Goal: Transaction & Acquisition: Book appointment/travel/reservation

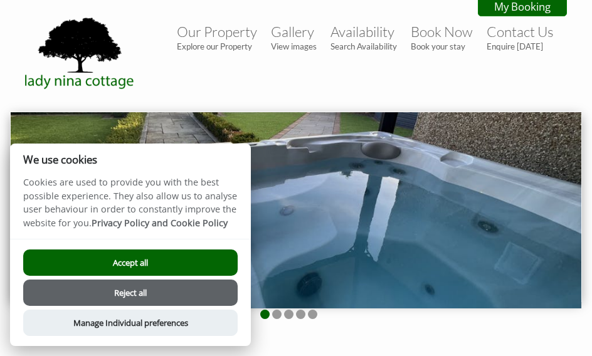
click at [202, 262] on button "Accept all" at bounding box center [130, 262] width 214 height 26
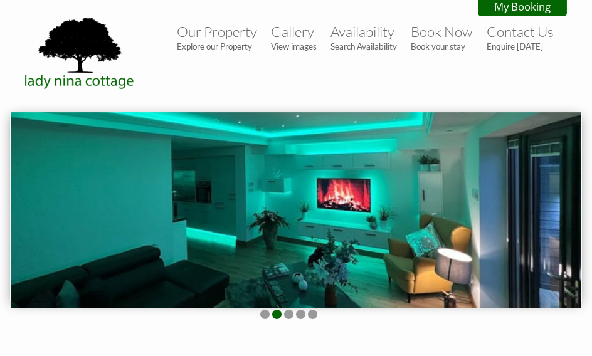
click at [231, 43] on small "Explore our Property" at bounding box center [217, 46] width 80 height 10
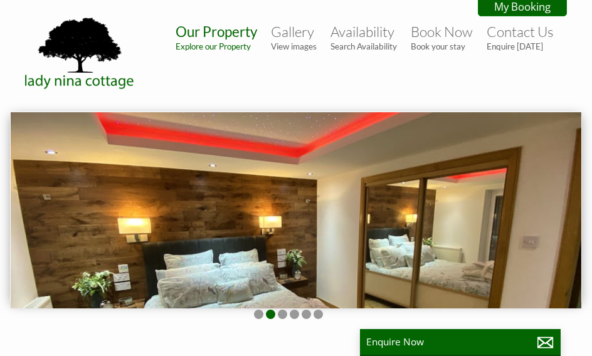
click at [300, 36] on link "Gallery View images" at bounding box center [294, 37] width 46 height 28
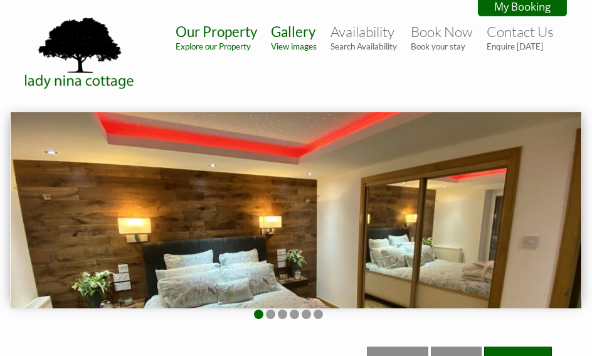
click at [371, 42] on small "Search Availability" at bounding box center [363, 46] width 66 height 10
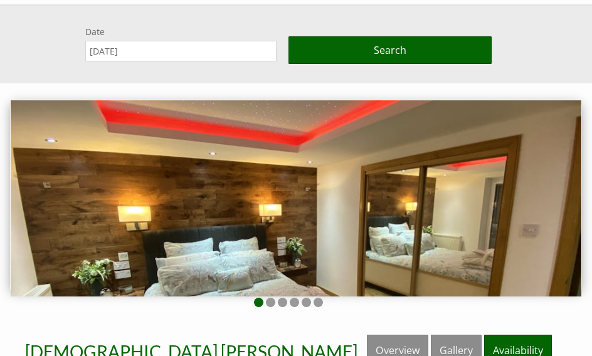
scroll to position [112, 0]
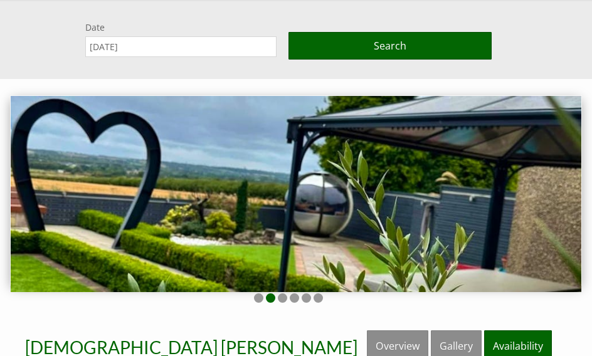
click at [497, 16] on div "Date 01/09/2025 Search" at bounding box center [296, 40] width 592 height 80
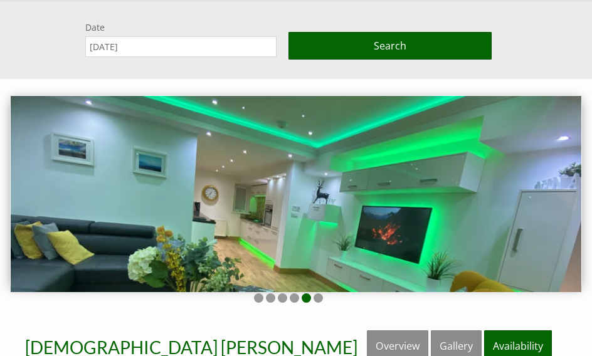
click at [227, 56] on input "[DATE]" at bounding box center [180, 46] width 191 height 21
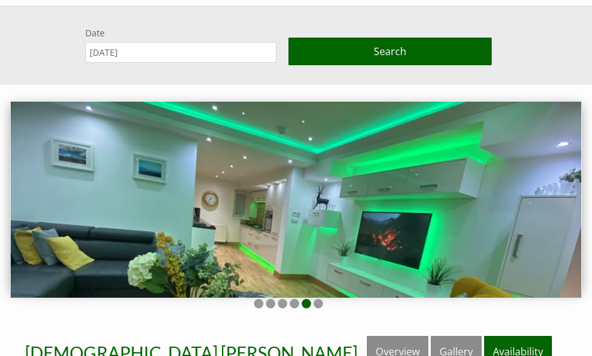
scroll to position [105, 0]
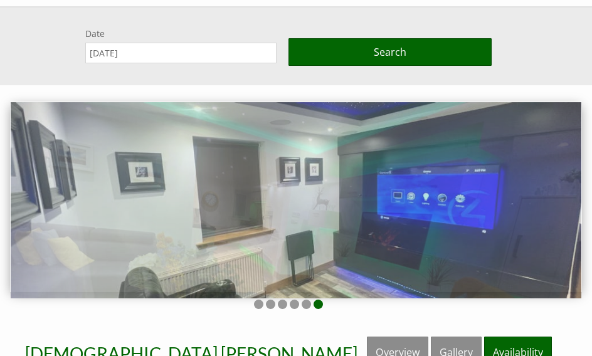
click at [218, 53] on input "10/10/2025" at bounding box center [180, 53] width 191 height 21
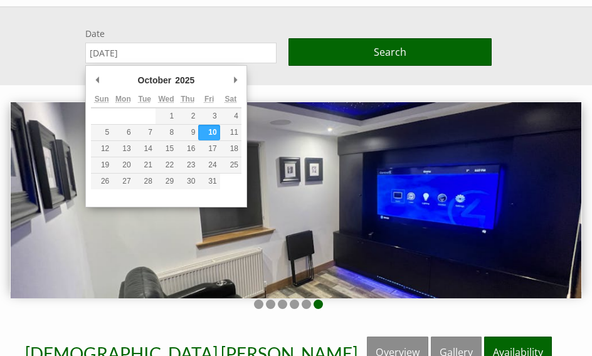
type input "06/10/2025"
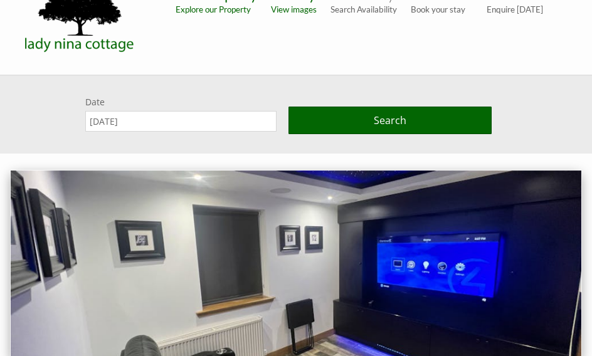
click at [419, 116] on button "Search" at bounding box center [389, 121] width 203 height 28
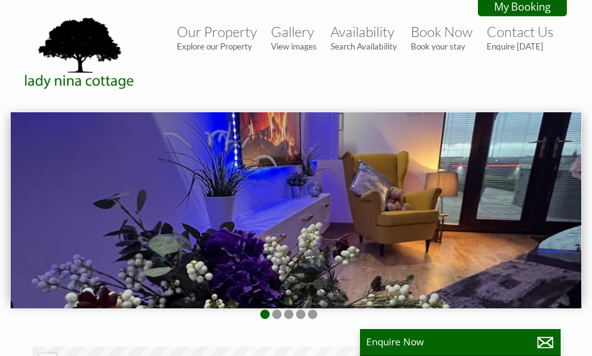
scroll to position [3, 0]
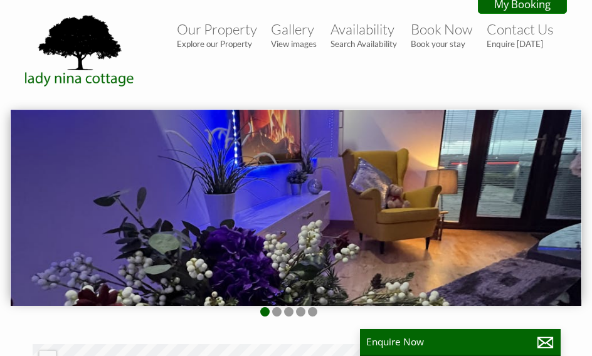
click at [444, 37] on link "Book Now Book your stay" at bounding box center [441, 35] width 62 height 28
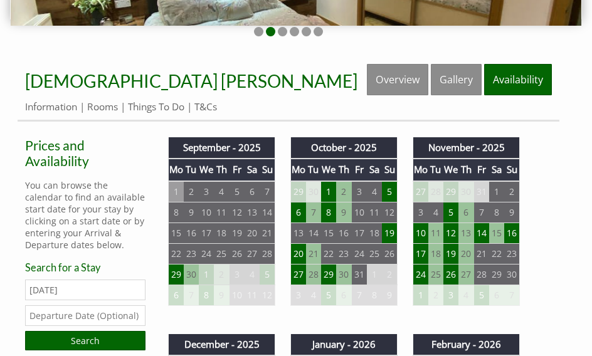
scroll to position [283, 0]
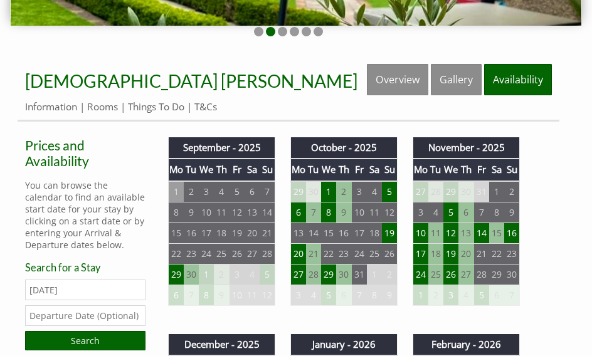
click at [120, 323] on input "text" at bounding box center [85, 315] width 120 height 21
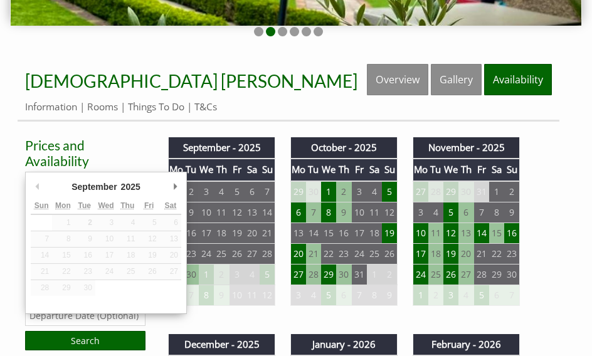
scroll to position [307, 0]
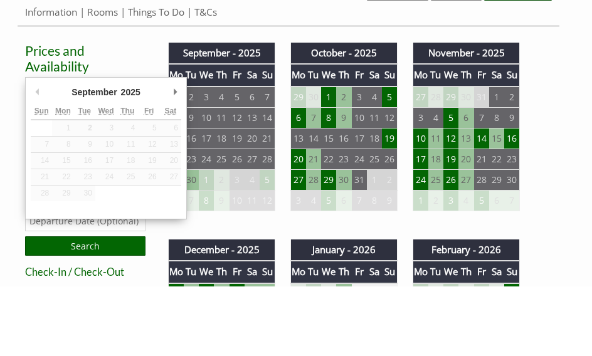
click at [330, 177] on td "8" at bounding box center [328, 187] width 15 height 21
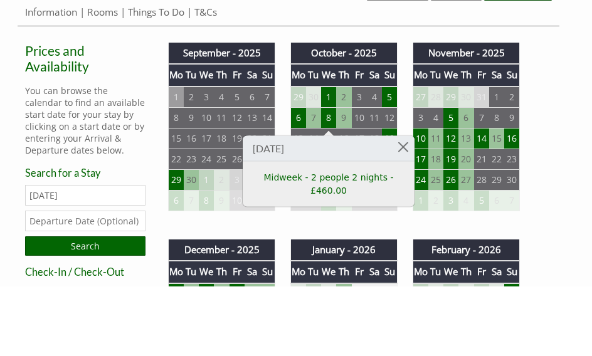
scroll to position [377, 0]
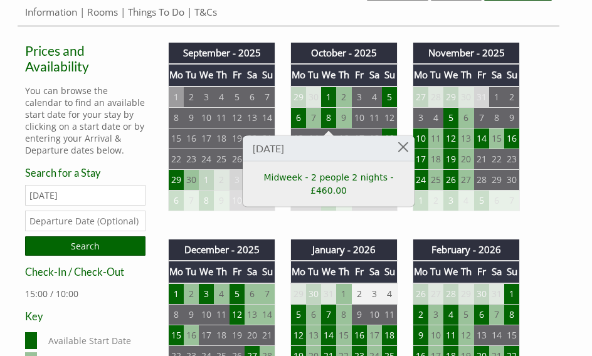
click at [341, 184] on link "Midweek - 2 people 2 nights - £460.00" at bounding box center [328, 184] width 154 height 26
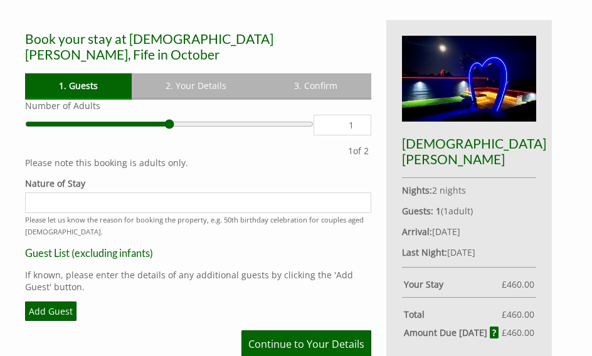
scroll to position [360, 0]
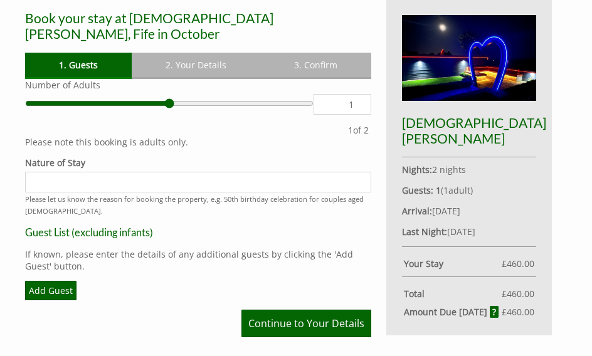
click at [214, 172] on input "Nature of Stay" at bounding box center [198, 182] width 346 height 21
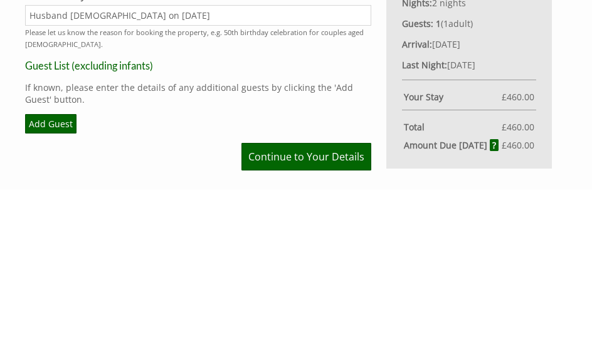
type input "Husband 50 on 6th oct"
click at [60, 281] on link "Add Guest" at bounding box center [50, 290] width 51 height 19
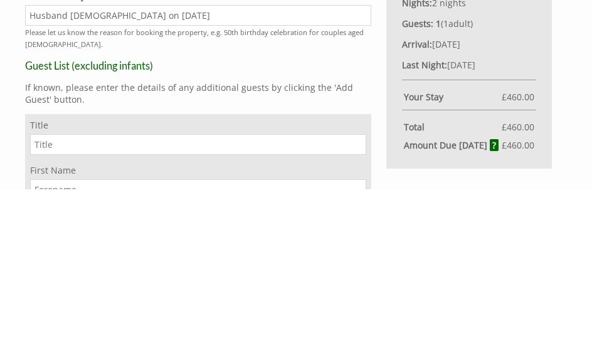
scroll to position [514, 0]
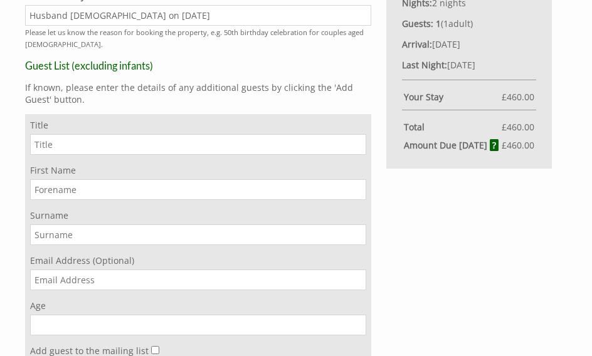
click at [212, 141] on input "Title" at bounding box center [198, 144] width 336 height 21
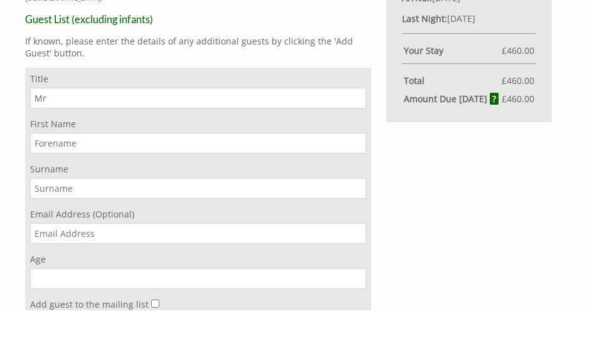
type input "Mr"
click at [170, 179] on input "First Name" at bounding box center [198, 189] width 336 height 21
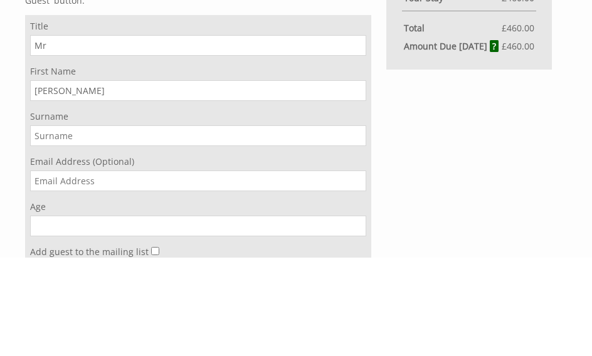
type input "Drew"
click at [192, 224] on input "Surname" at bounding box center [198, 234] width 336 height 21
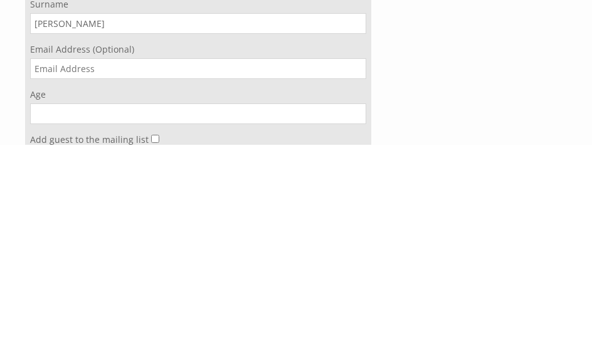
type input "McKay"
click at [192, 315] on input "Age" at bounding box center [198, 325] width 336 height 21
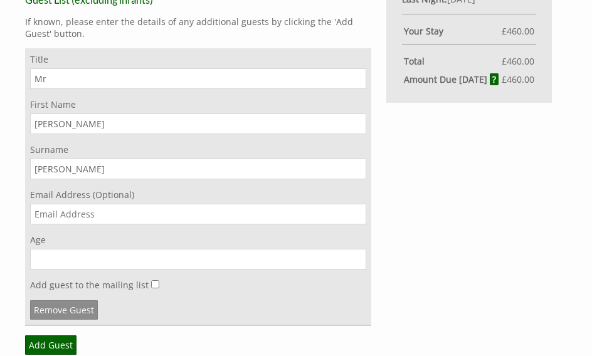
scroll to position [579, 0]
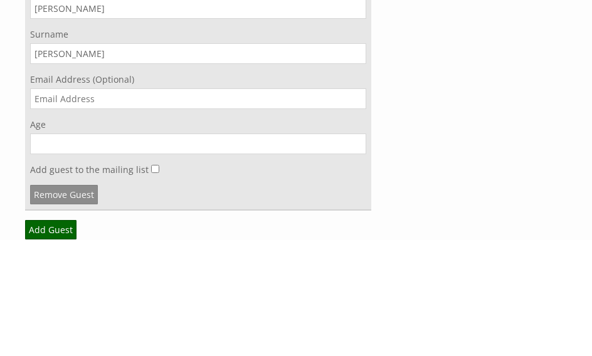
click at [181, 249] on input "Age" at bounding box center [198, 259] width 336 height 21
click at [277, 249] on input "Age" at bounding box center [198, 259] width 336 height 21
type input "49"
click at [245, 115] on div "Title Mr First Name Drew Surname McKay Email Address (Optional) Age 49 Add gues…" at bounding box center [198, 188] width 346 height 278
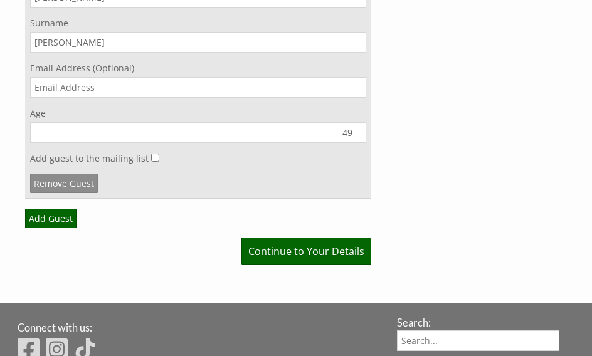
scroll to position [707, 0]
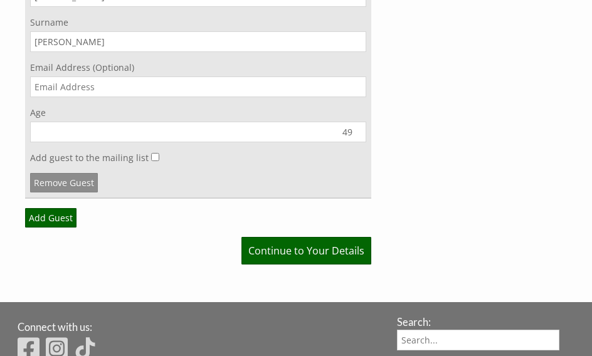
click at [221, 133] on input "49" at bounding box center [198, 132] width 336 height 21
click at [234, 123] on input "49" at bounding box center [198, 132] width 336 height 21
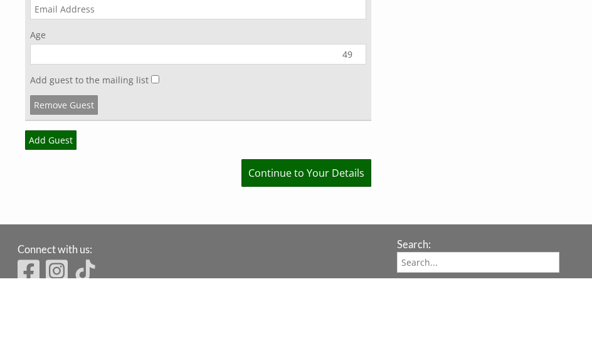
click at [275, 237] on link "Continue to Your Details" at bounding box center [306, 251] width 130 height 28
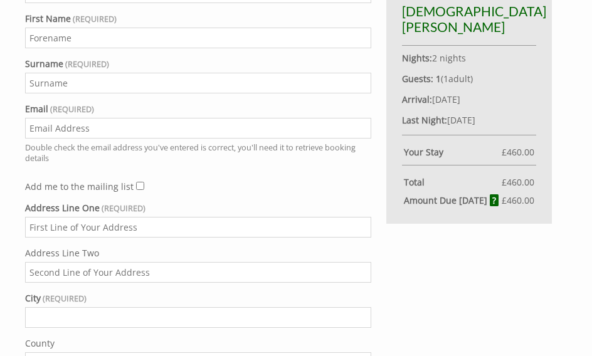
scroll to position [459, 0]
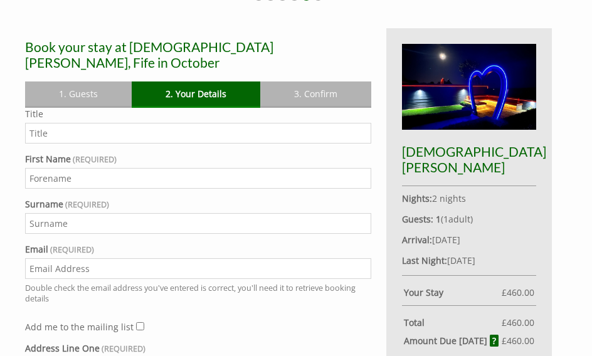
click at [95, 81] on link "1. Guests" at bounding box center [78, 93] width 107 height 24
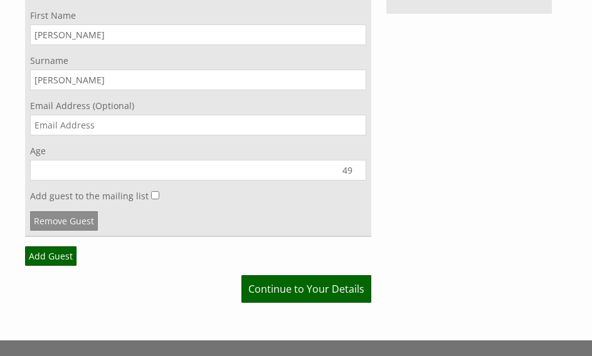
scroll to position [670, 0]
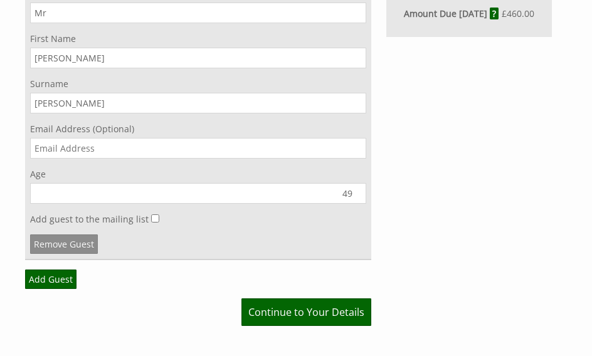
click at [298, 315] on link "Continue to Your Details" at bounding box center [306, 312] width 130 height 28
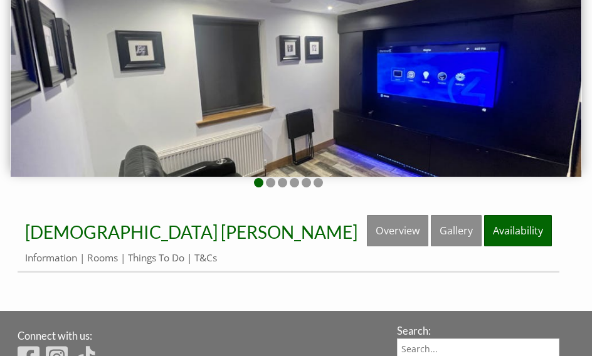
scroll to position [135, 0]
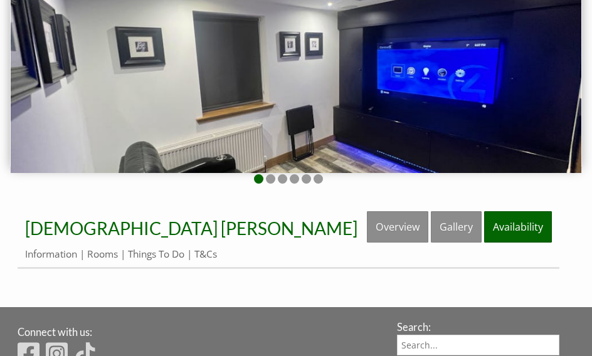
click at [181, 256] on link "Things To Do" at bounding box center [156, 254] width 56 height 13
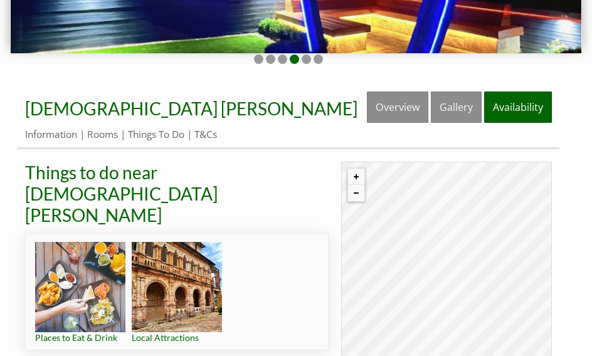
scroll to position [255, 0]
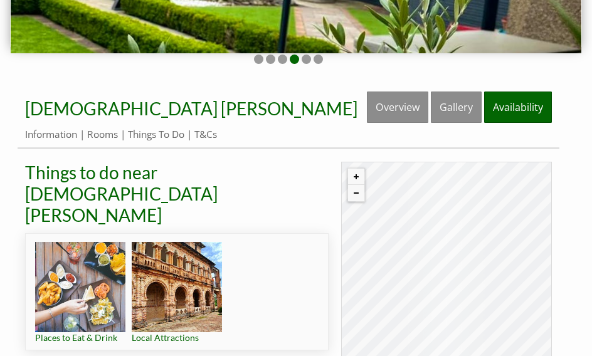
click at [179, 249] on img at bounding box center [177, 287] width 90 height 90
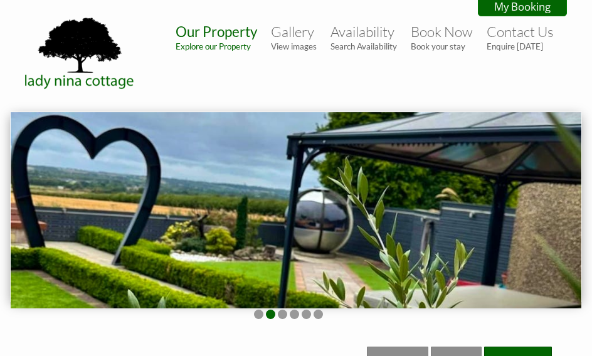
click at [294, 38] on link "Gallery View images" at bounding box center [294, 37] width 46 height 28
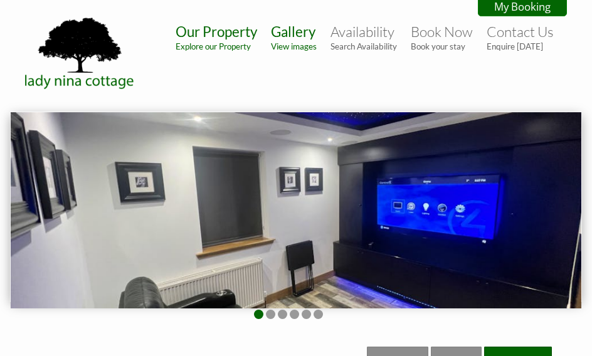
click at [367, 43] on small "Search Availability" at bounding box center [363, 46] width 66 height 10
